Goal: Transaction & Acquisition: Purchase product/service

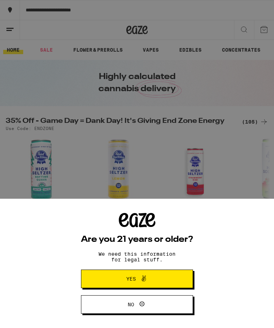
click at [228, 167] on div "Are you 21 years or older? We need this information for legal stuff. Yes No" at bounding box center [137, 164] width 274 height 328
click at [177, 278] on button "Yes" at bounding box center [137, 279] width 112 height 19
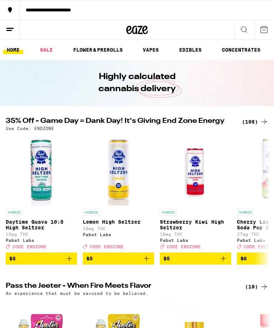
click at [112, 53] on link "FLOWER & PREROLLS" at bounding box center [98, 50] width 57 height 9
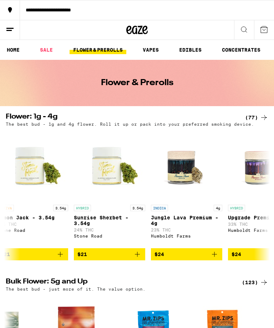
scroll to position [0, 1094]
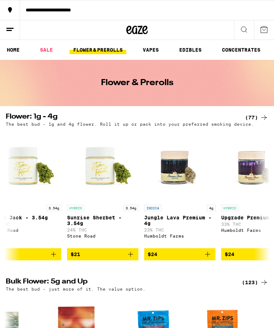
click at [254, 115] on div "(77)" at bounding box center [256, 117] width 23 height 9
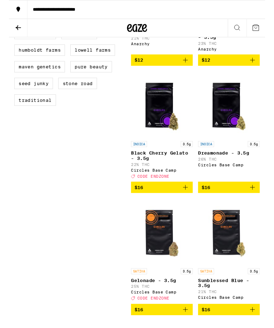
scroll to position [251, 0]
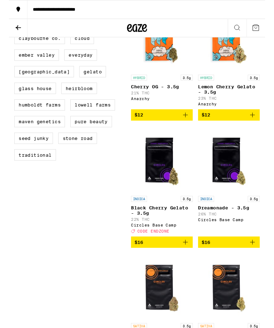
click at [10, 39] on button at bounding box center [10, 30] width 20 height 20
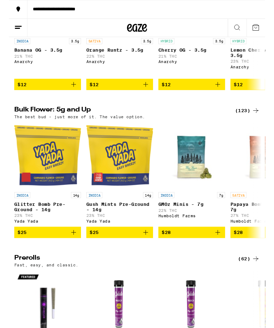
click at [254, 123] on div "(123)" at bounding box center [255, 118] width 26 height 9
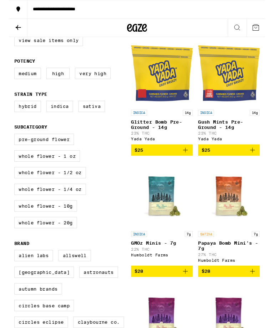
scroll to position [92, 0]
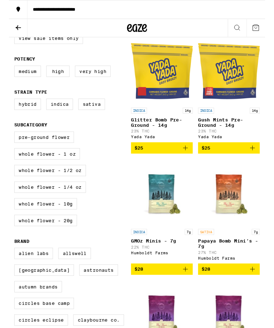
click at [51, 242] on label "Whole Flower - 20g" at bounding box center [39, 236] width 67 height 12
click at [7, 142] on input "Whole Flower - 20g" at bounding box center [7, 142] width 0 height 0
checkbox input "true"
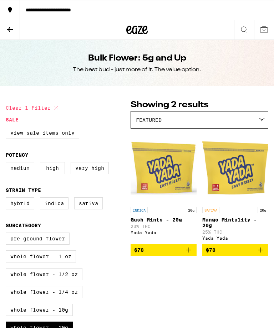
scroll to position [37, 0]
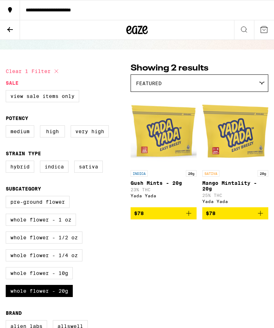
click at [93, 132] on label "Very High" at bounding box center [90, 131] width 38 height 12
click at [7, 127] on input "Very High" at bounding box center [7, 127] width 0 height 0
checkbox input "true"
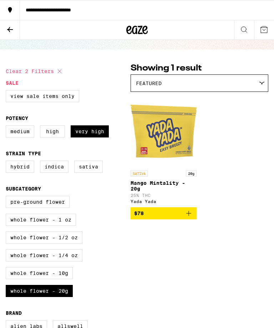
click at [91, 168] on label "Sativa" at bounding box center [88, 167] width 29 height 12
click at [7, 162] on input "Sativa" at bounding box center [7, 162] width 0 height 0
checkbox input "true"
click at [62, 173] on label "Indica" at bounding box center [54, 167] width 29 height 12
click at [7, 162] on input "Indica" at bounding box center [7, 162] width 0 height 0
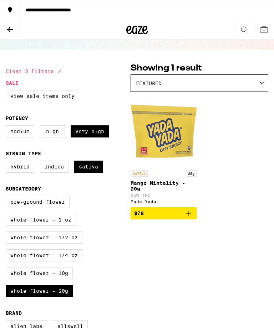
checkbox input "true"
click at [26, 173] on label "Hybrid" at bounding box center [20, 167] width 29 height 12
click at [7, 162] on input "Hybrid" at bounding box center [7, 162] width 0 height 0
checkbox input "true"
click at [34, 137] on label "Medium" at bounding box center [20, 131] width 29 height 12
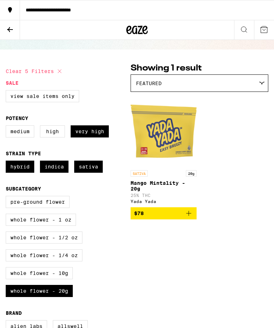
click at [7, 127] on input "Medium" at bounding box center [7, 127] width 0 height 0
checkbox input "true"
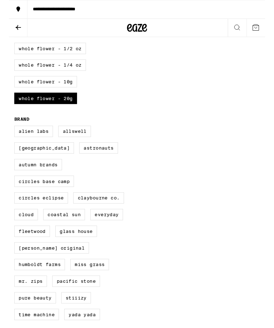
scroll to position [242, 0]
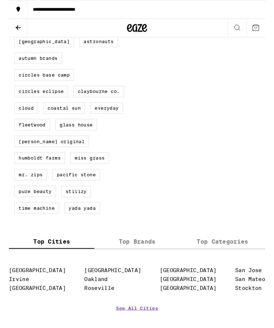
click at [26, 193] on label "Mr. Zips" at bounding box center [23, 187] width 35 height 12
click at [7, 22] on input "Mr. Zips" at bounding box center [7, 22] width 0 height 0
checkbox input "true"
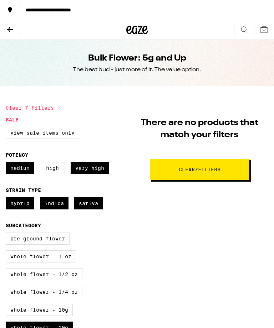
click at [150, 171] on button "Clear 7 filter s" at bounding box center [199, 169] width 99 height 21
checkbox input "false"
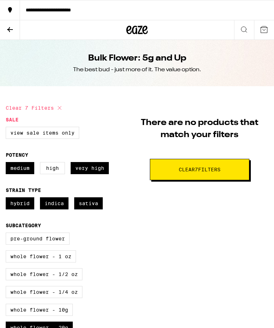
checkbox input "false"
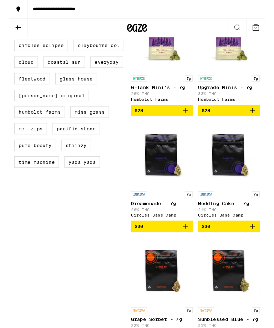
scroll to position [392, 0]
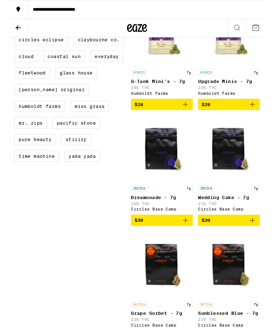
click at [76, 155] on label "STIIIZY" at bounding box center [72, 149] width 32 height 12
checkbox input "true"
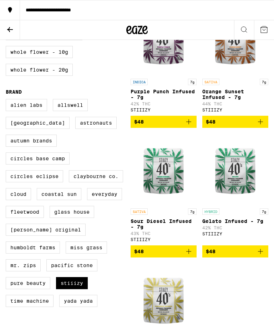
scroll to position [258, 0]
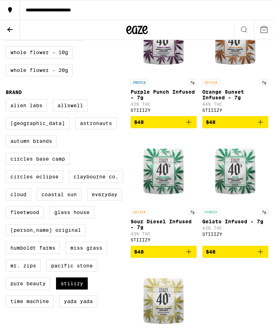
click at [16, 40] on label "Whole Flower - 1/4 oz" at bounding box center [44, 35] width 77 height 12
checkbox input "true"
